Goal: Navigation & Orientation: Understand site structure

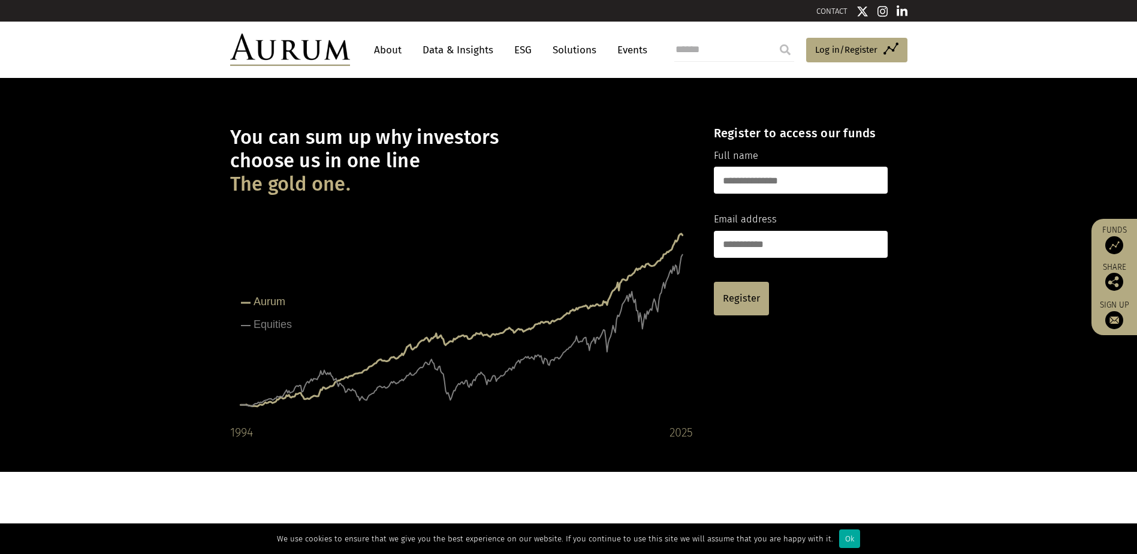
click at [393, 49] on link "About" at bounding box center [388, 50] width 40 height 22
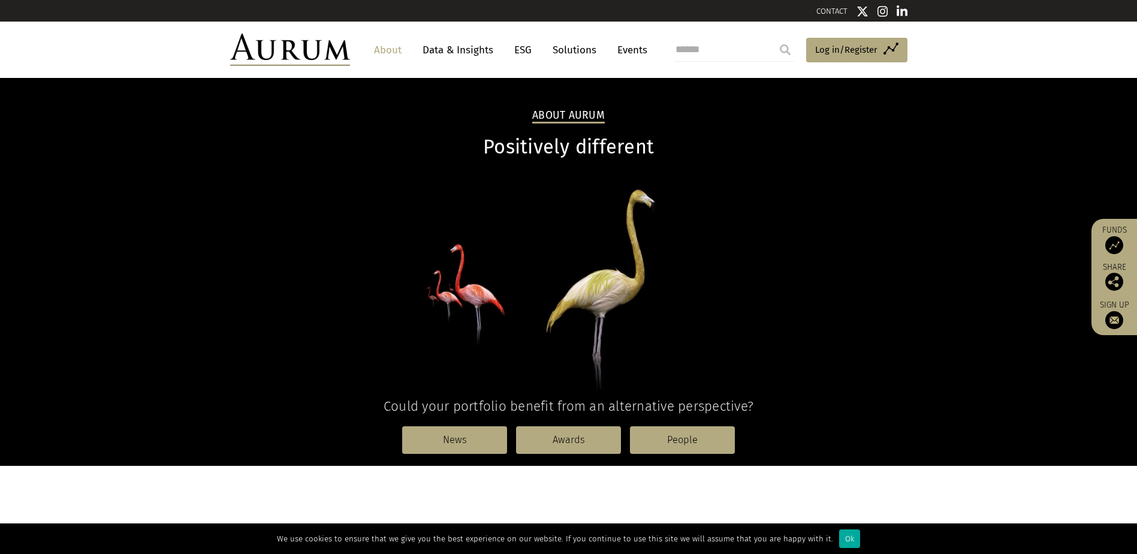
click at [575, 52] on link "Solutions" at bounding box center [575, 50] width 56 height 22
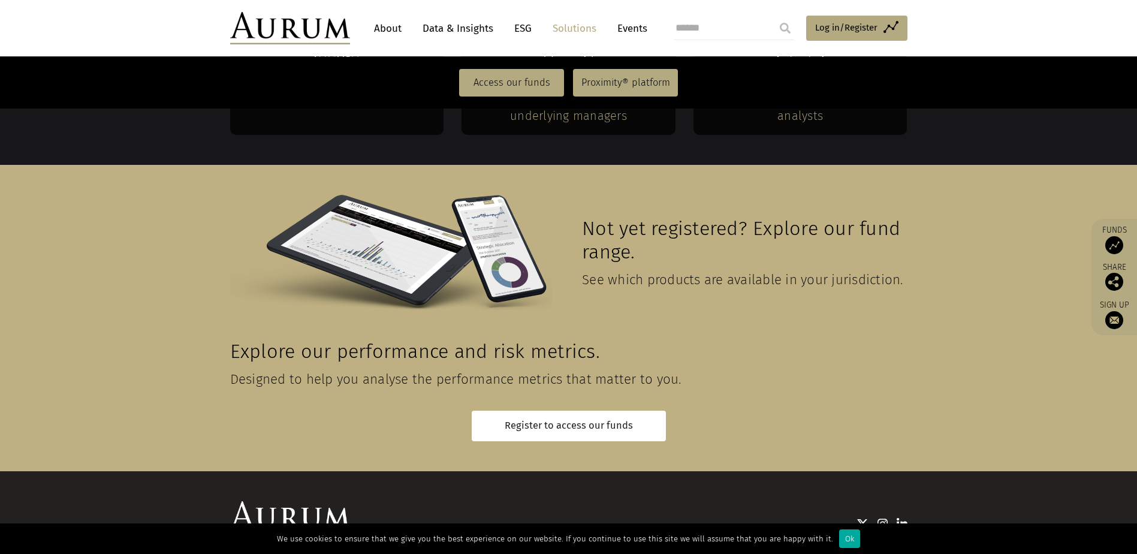
scroll to position [2623, 0]
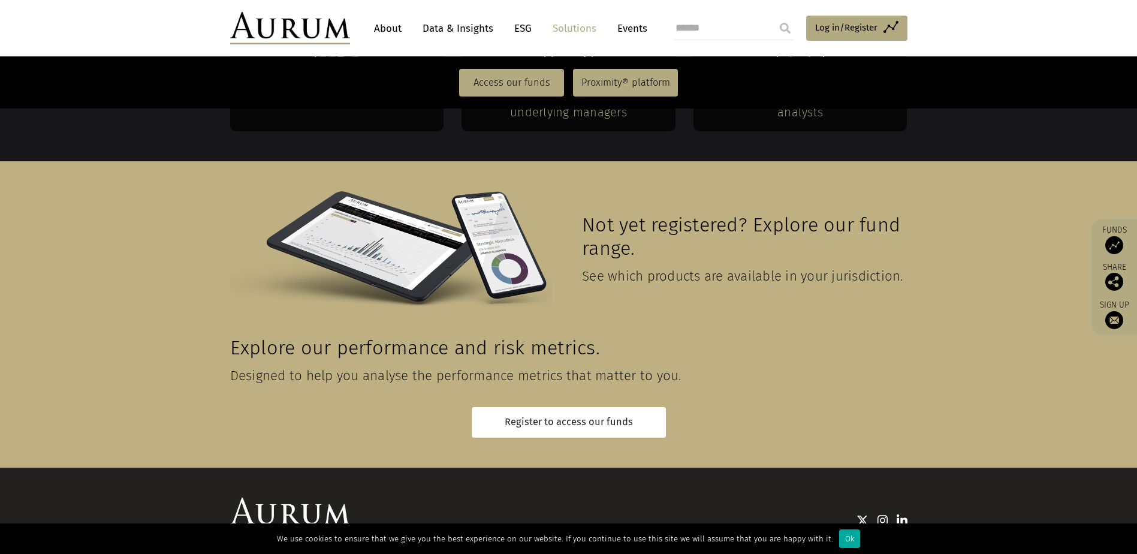
drag, startPoint x: 1144, startPoint y: 61, endPoint x: 811, endPoint y: 372, distance: 456.4
click at [899, 514] on img at bounding box center [902, 520] width 11 height 12
